Goal: Obtain resource: Obtain resource

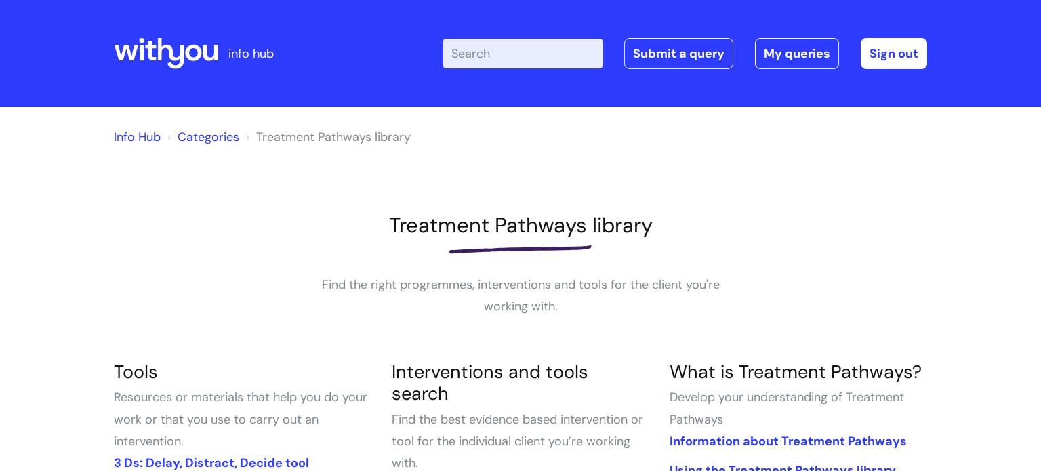
scroll to position [241, 0]
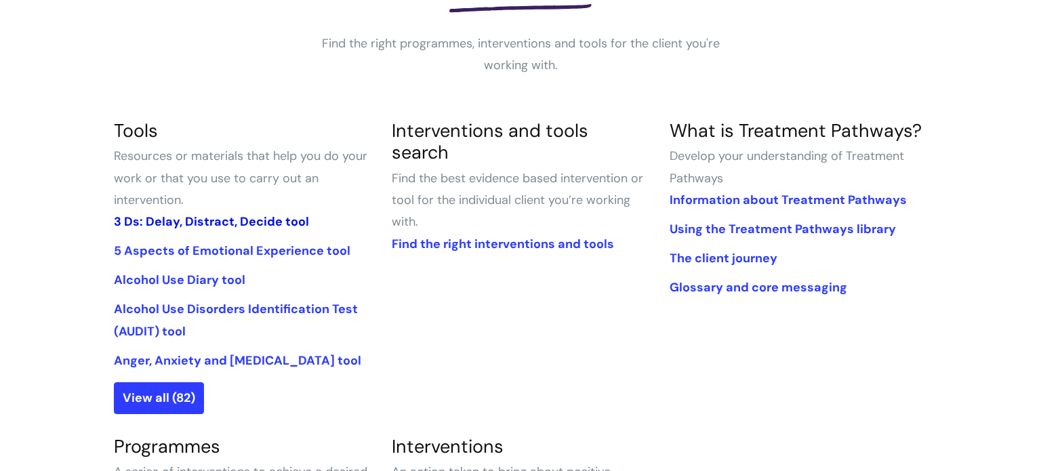
click at [206, 223] on link "3 Ds: Delay, Distract, Decide tool" at bounding box center [211, 221] width 195 height 16
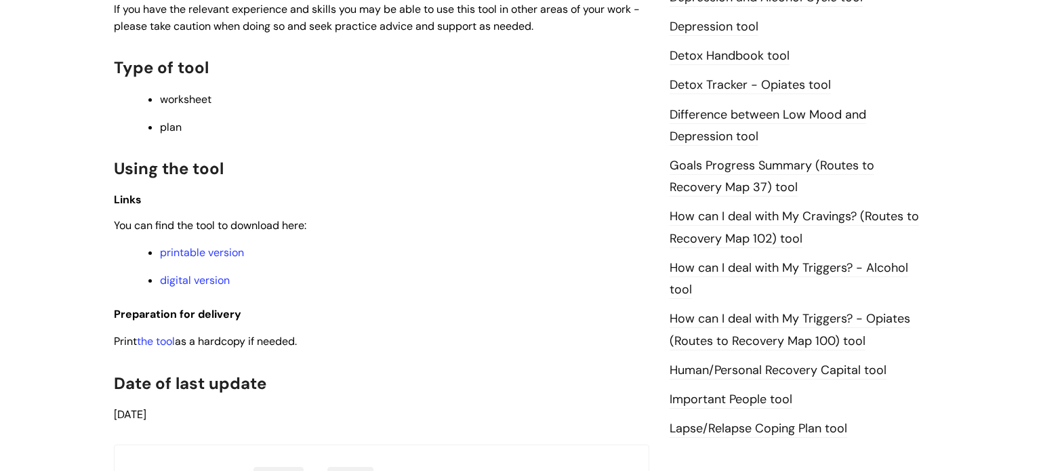
scroll to position [810, 0]
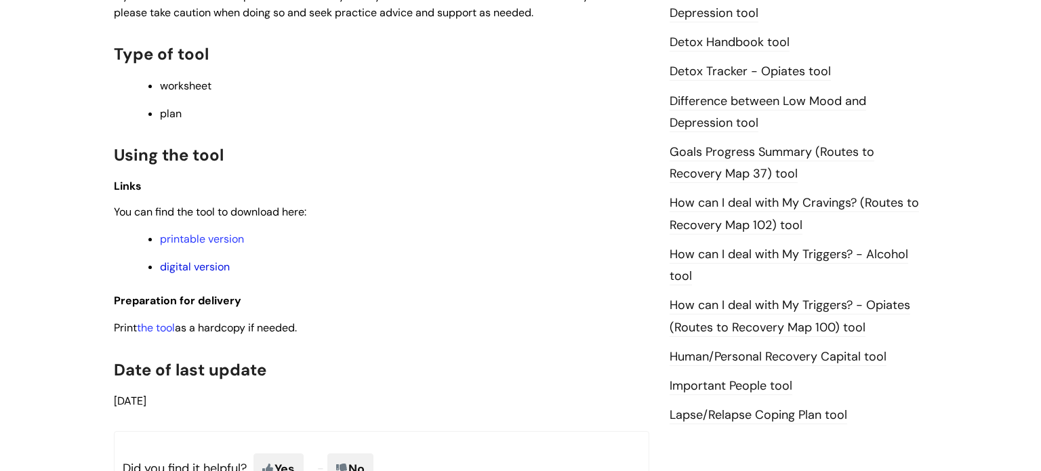
click at [207, 274] on link "digital version" at bounding box center [195, 266] width 70 height 14
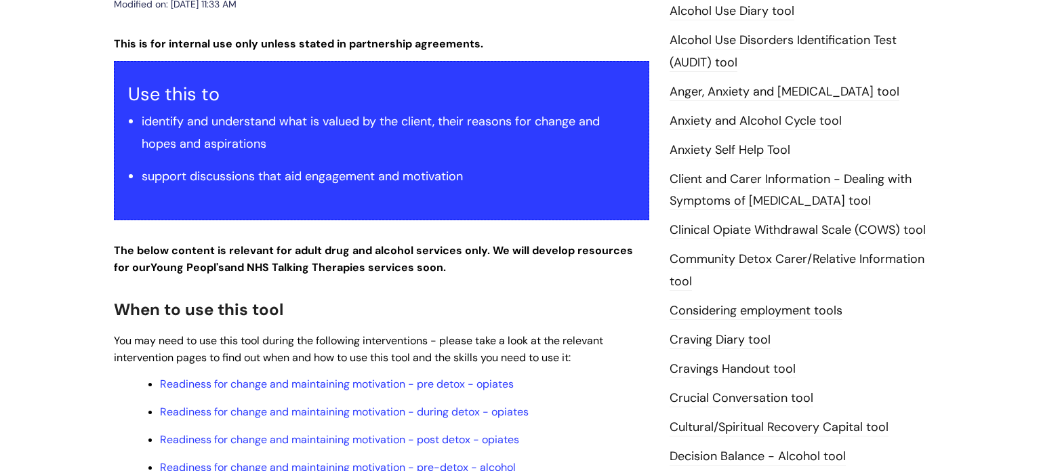
scroll to position [140, 0]
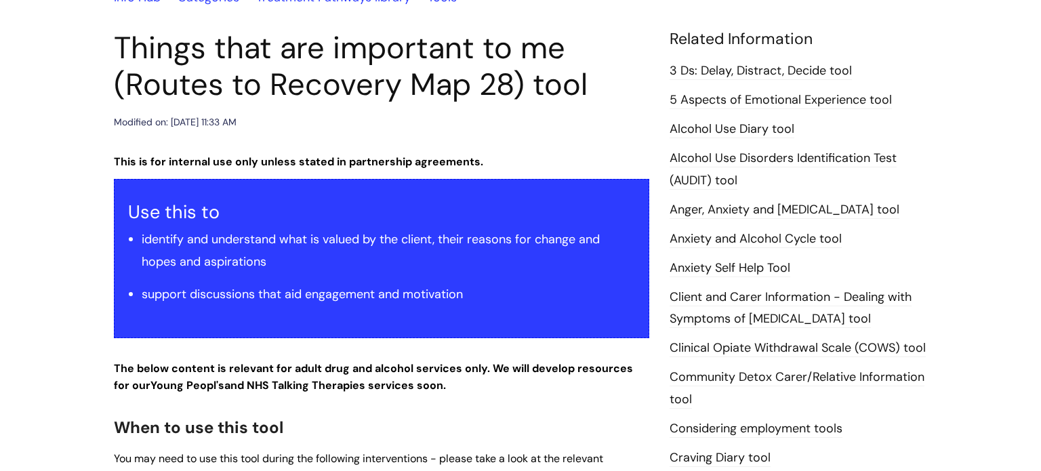
click at [814, 96] on link "5 Aspects of Emotional Experience tool" at bounding box center [780, 100] width 222 height 18
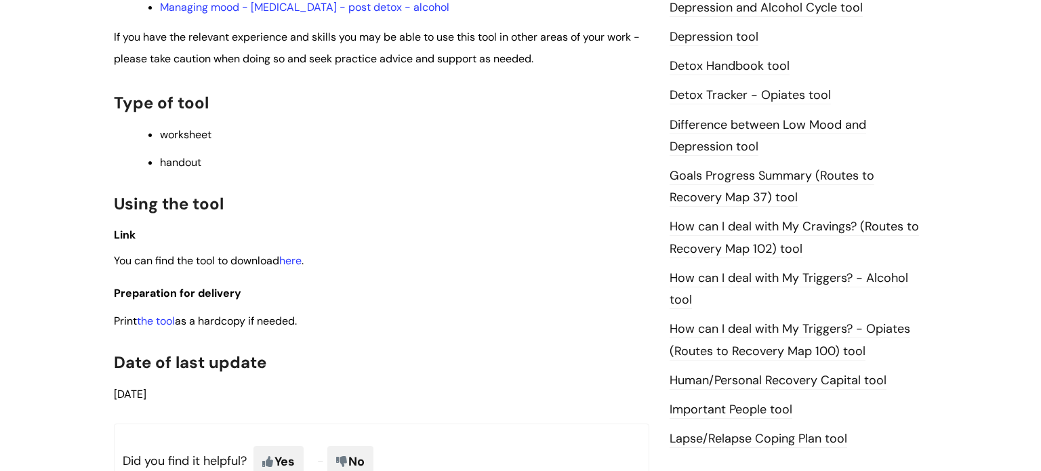
scroll to position [831, 0]
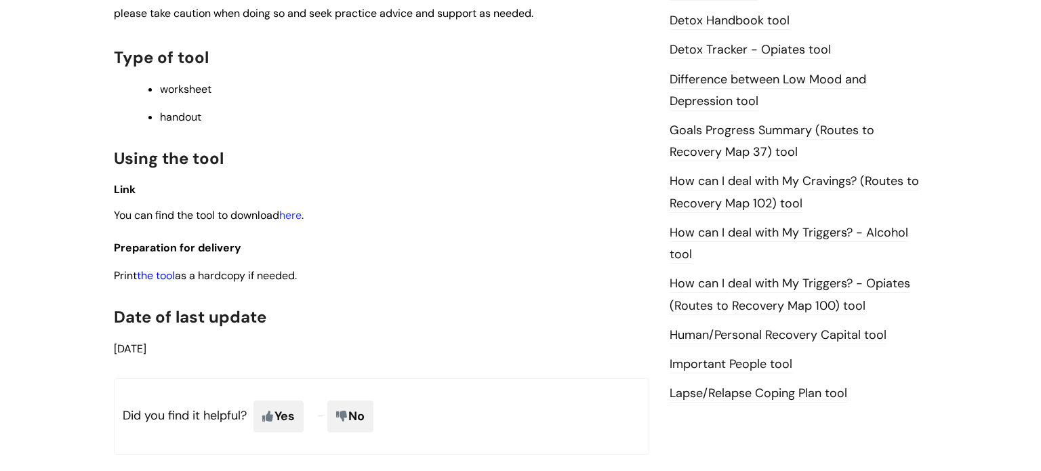
click at [167, 283] on link "the tool" at bounding box center [156, 275] width 38 height 14
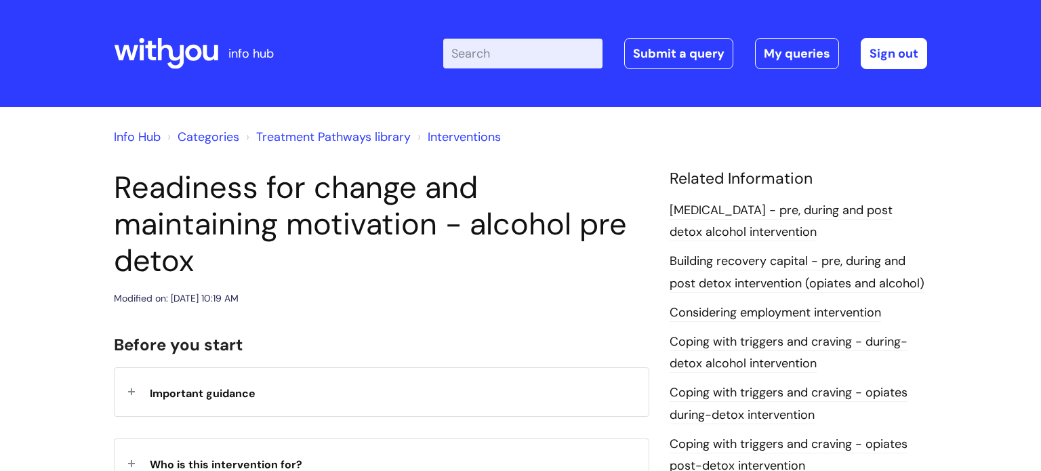
scroll to position [256, 0]
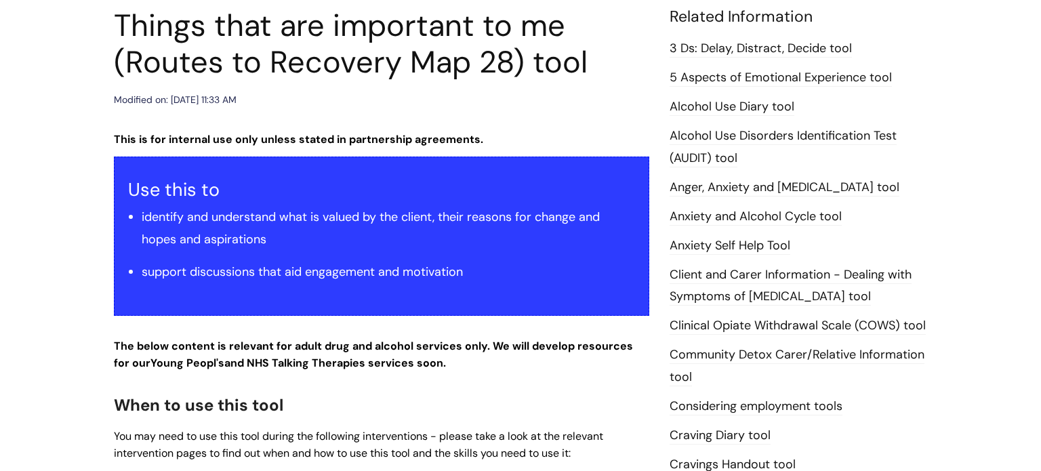
scroll to position [160, 0]
